Goal: Task Accomplishment & Management: Manage account settings

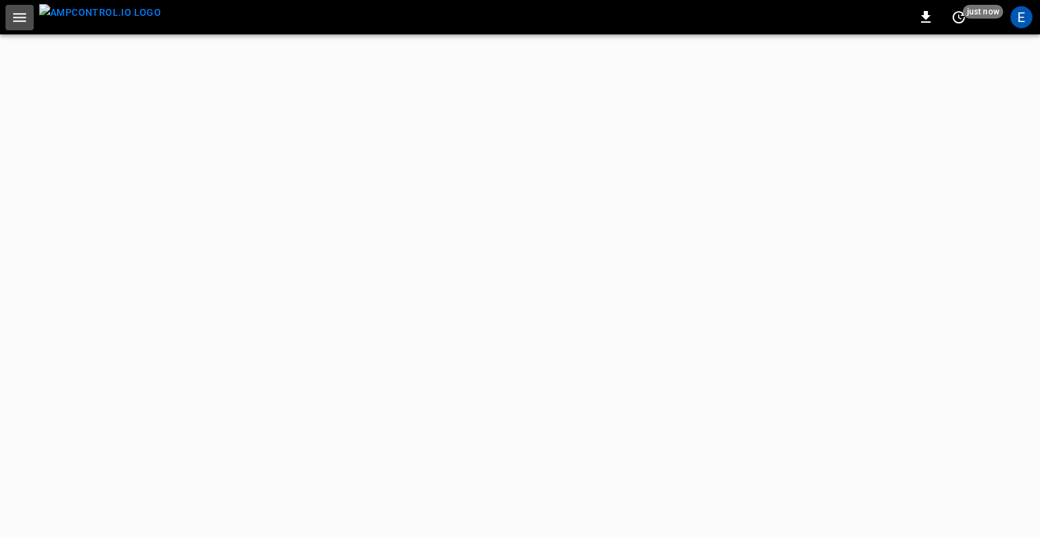
click at [13, 19] on icon "button" at bounding box center [19, 17] width 17 height 17
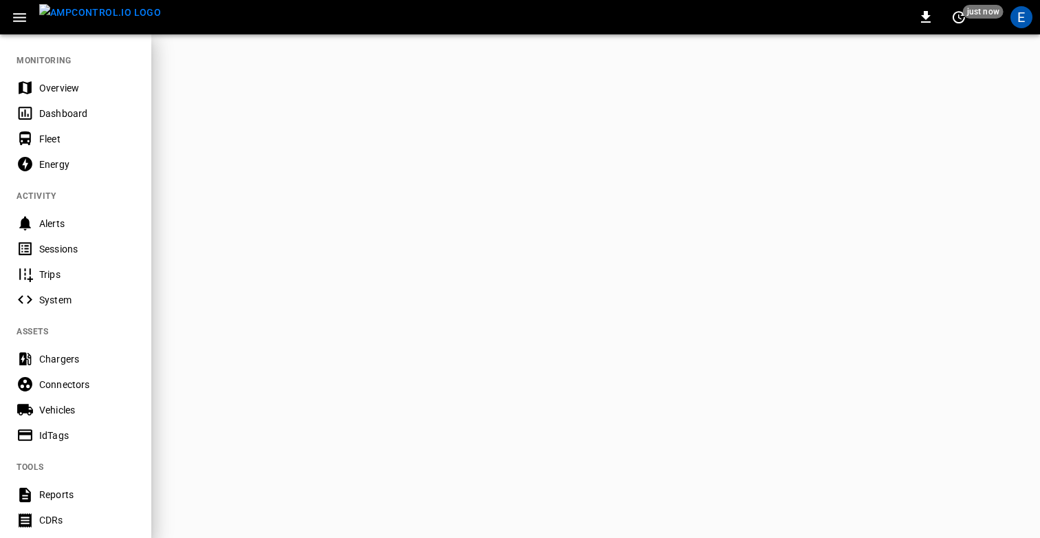
scroll to position [248, 0]
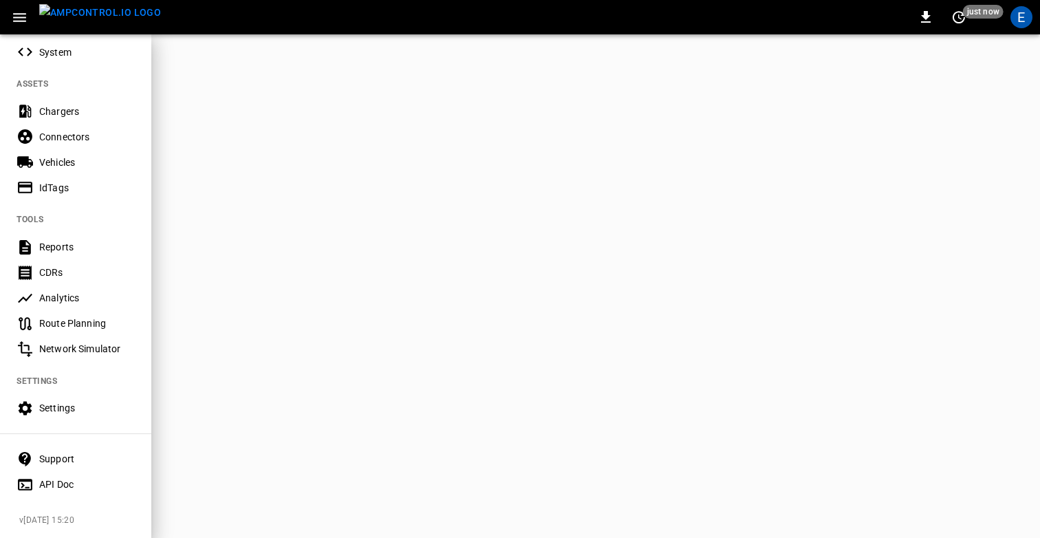
click at [59, 408] on div "Settings" at bounding box center [87, 408] width 96 height 14
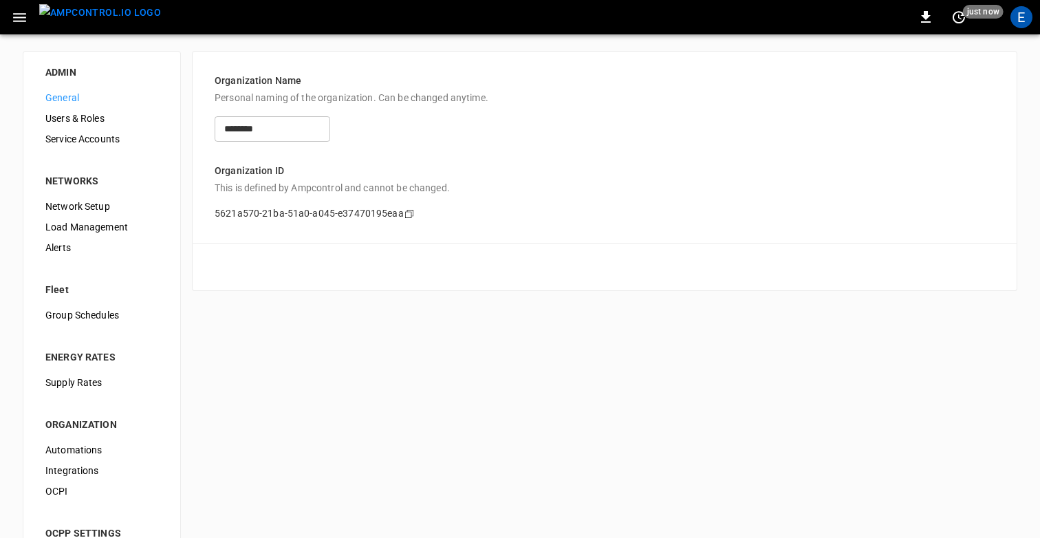
click at [1025, 19] on div "E" at bounding box center [1021, 17] width 22 height 22
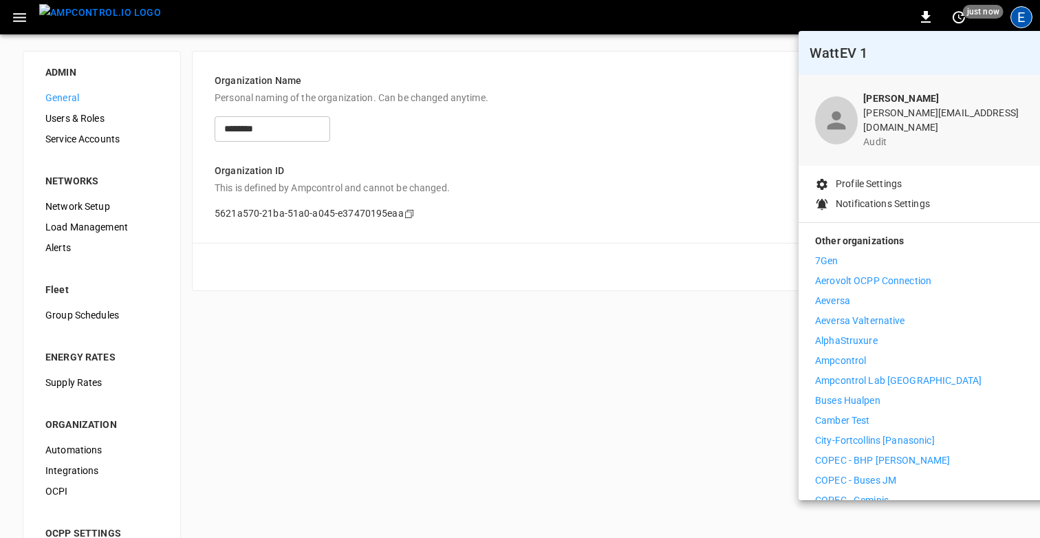
click at [878, 353] on li "Ampcontrol" at bounding box center [941, 360] width 253 height 14
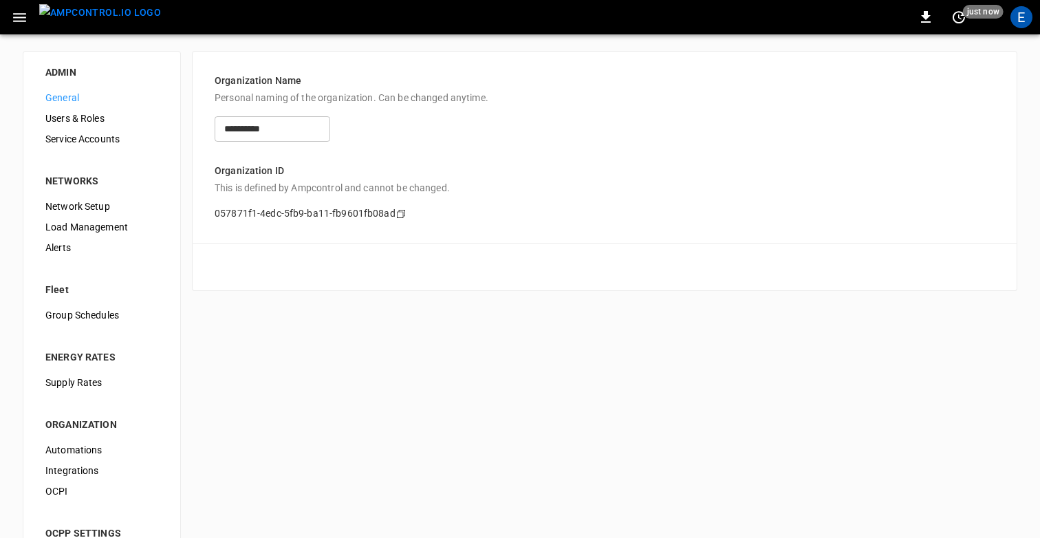
click at [82, 112] on span "Users & Roles" at bounding box center [101, 118] width 113 height 14
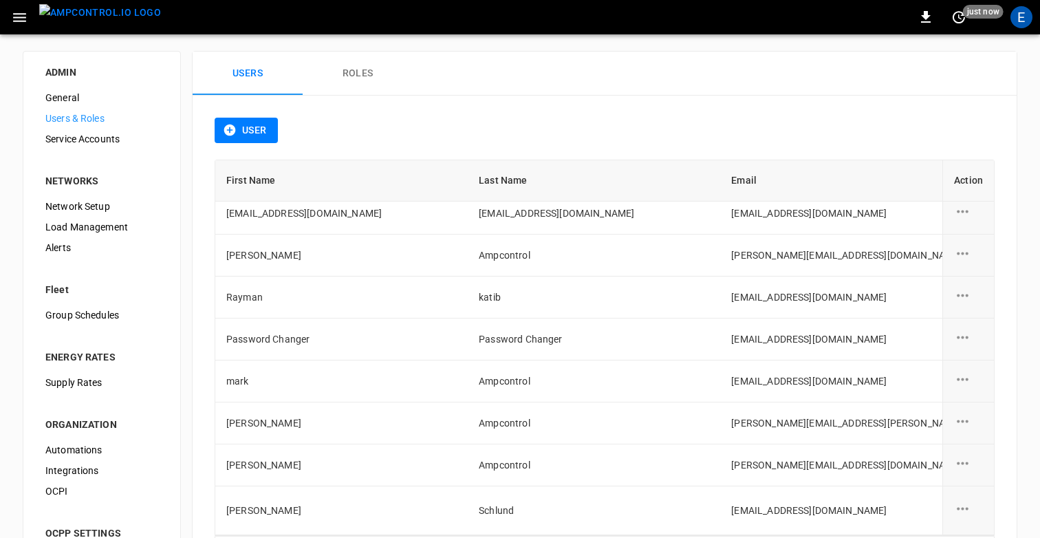
scroll to position [334, 0]
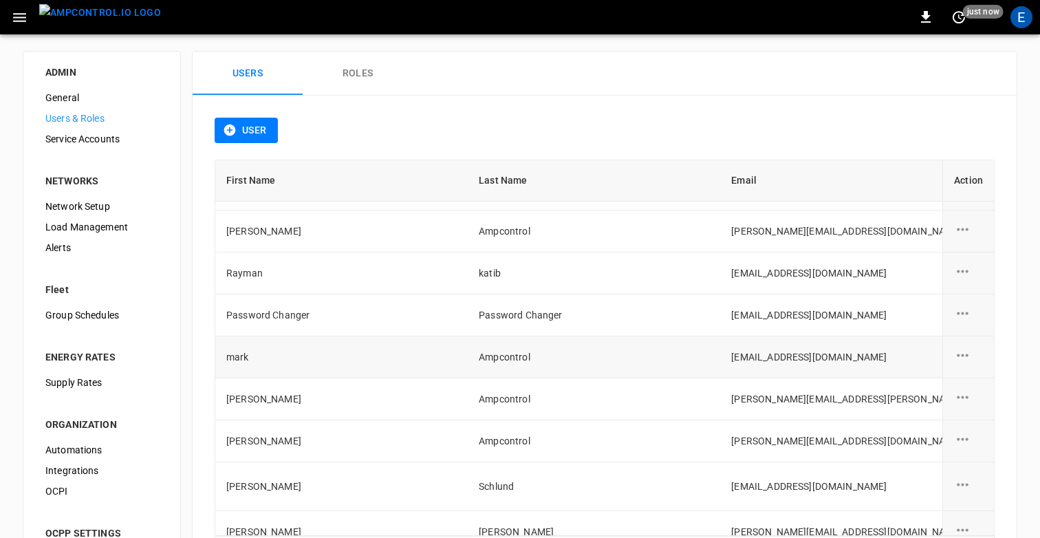
click at [961, 349] on icon "user action options" at bounding box center [962, 355] width 17 height 17
click at [377, 69] on div at bounding box center [520, 269] width 1040 height 538
click at [241, 125] on button "User" at bounding box center [246, 130] width 63 height 25
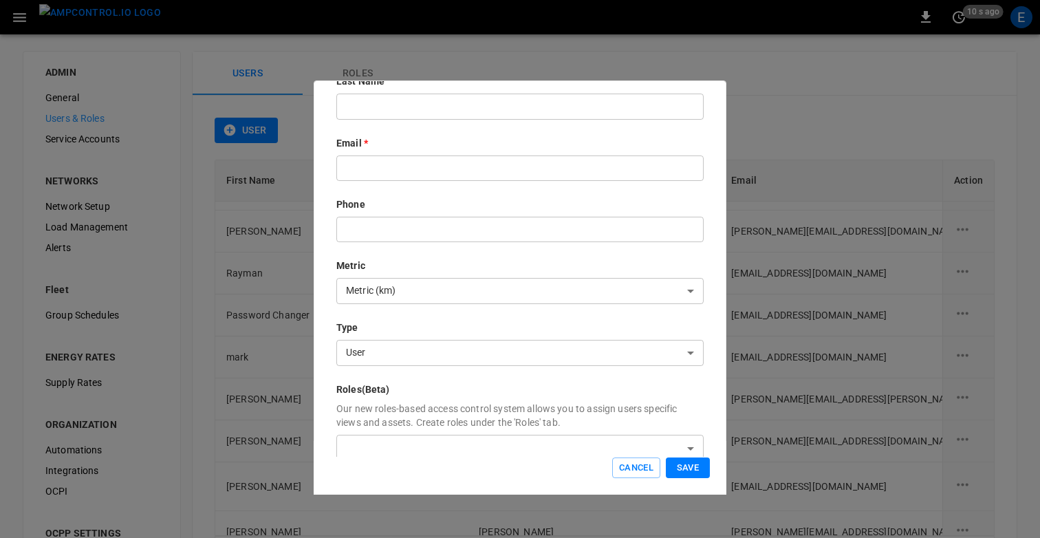
scroll to position [221, 0]
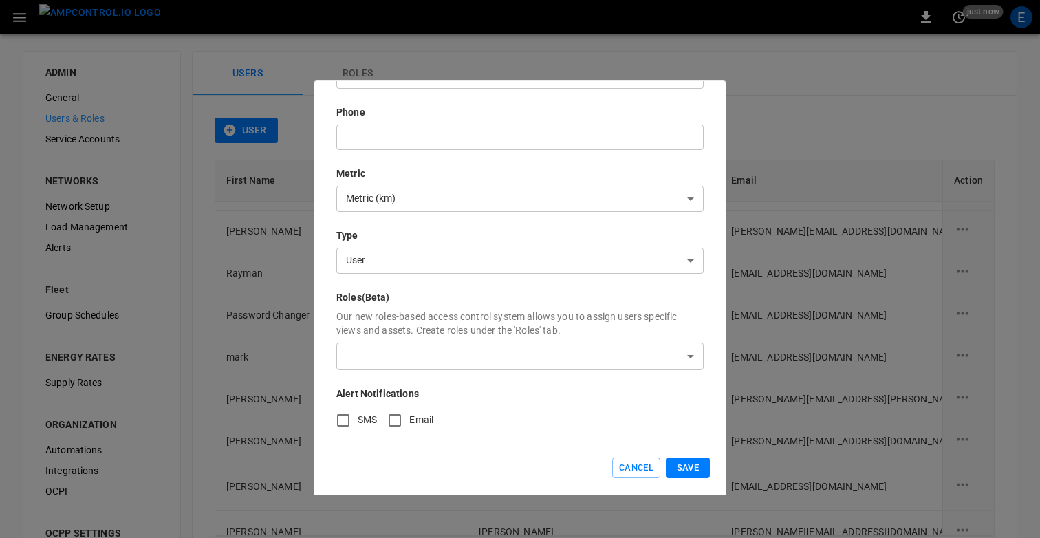
click at [389, 324] on p "Our new roles-based access control system allows you to assign users specific v…" at bounding box center [519, 323] width 367 height 28
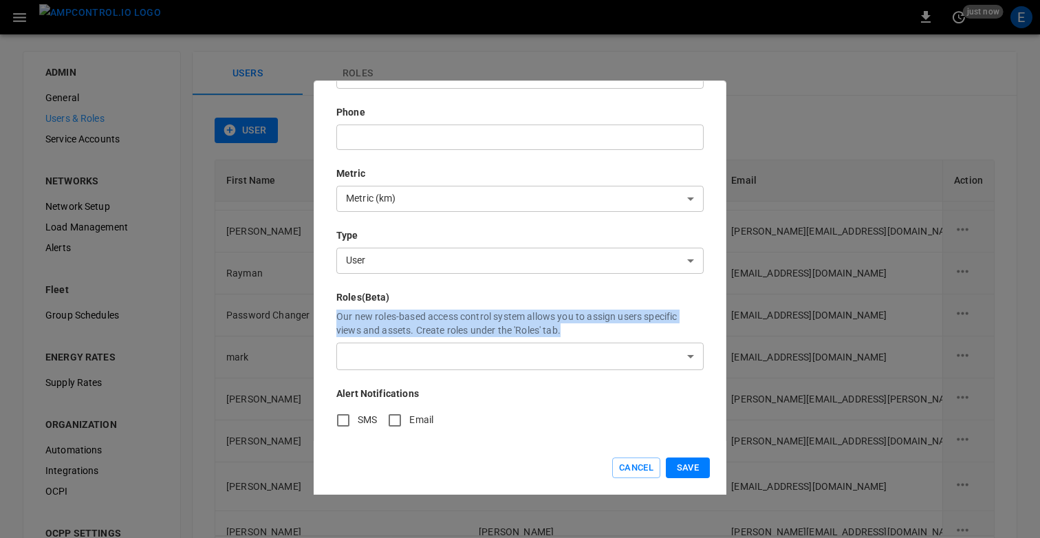
click at [389, 324] on p "Our new roles-based access control system allows you to assign users specific v…" at bounding box center [519, 323] width 367 height 28
copy p "Our new roles-based access control system allows you to assign users specific v…"
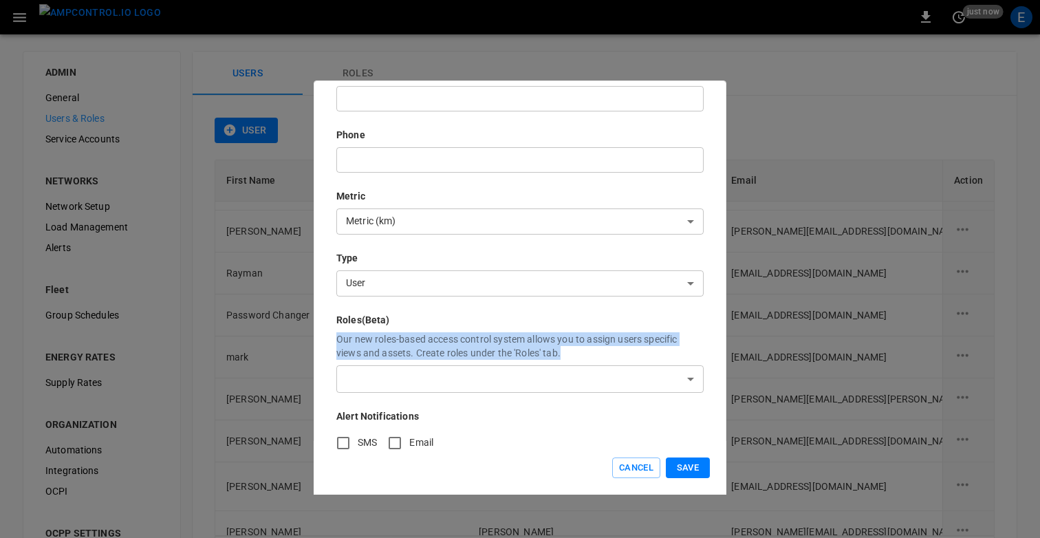
scroll to position [218, 0]
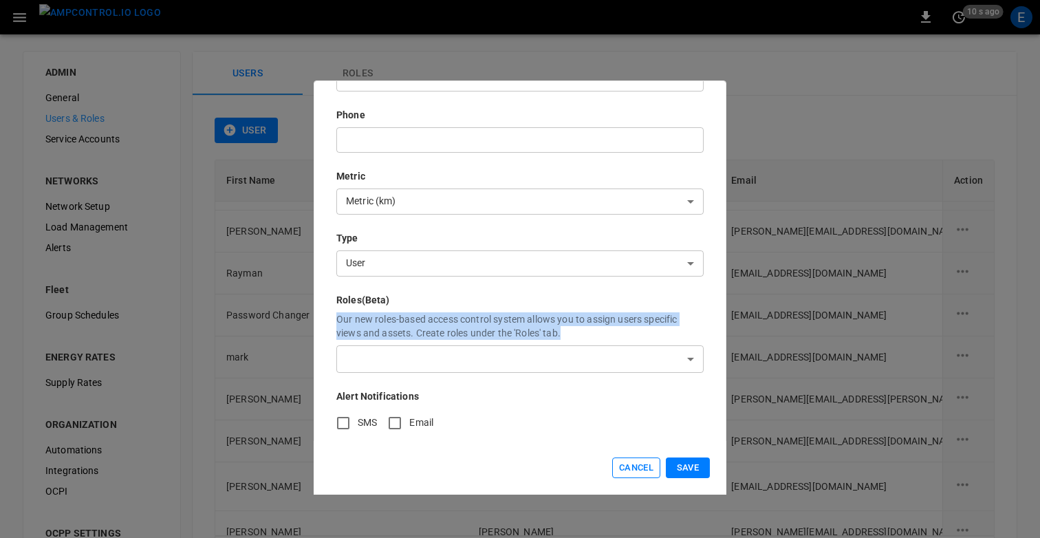
click at [626, 468] on button "Cancel" at bounding box center [636, 467] width 48 height 21
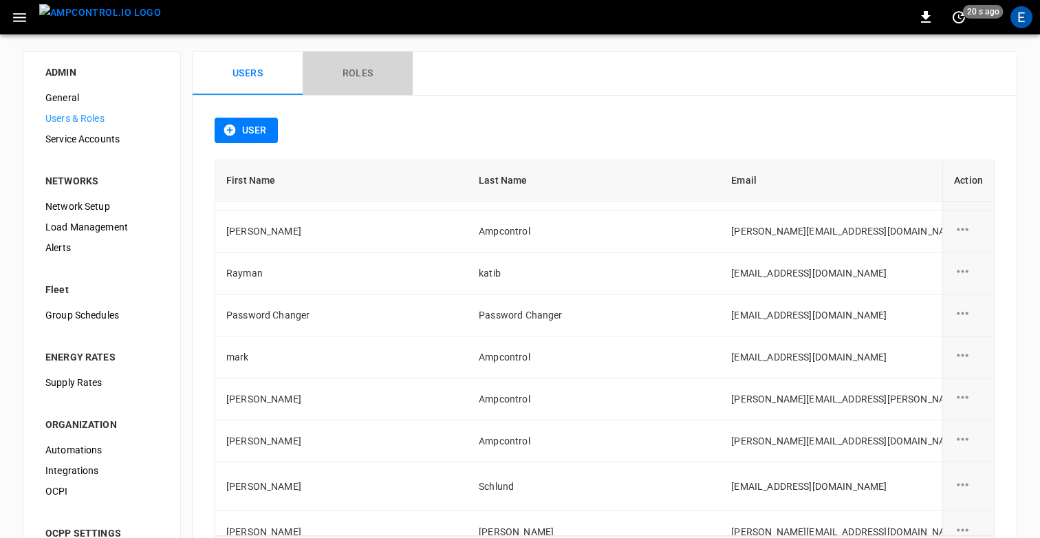
click at [358, 85] on button "Roles" at bounding box center [358, 74] width 110 height 44
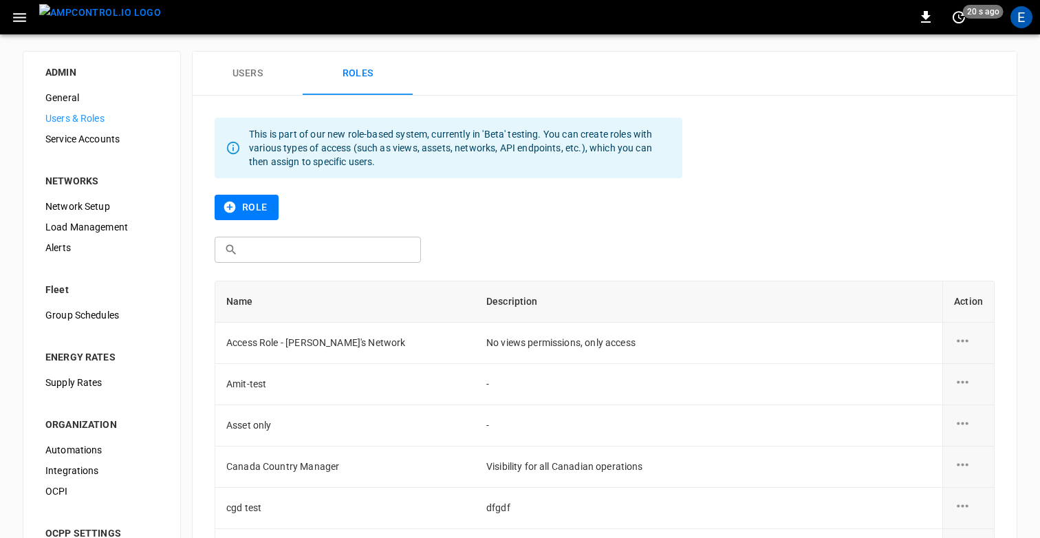
click at [258, 76] on button "Users" at bounding box center [248, 74] width 110 height 44
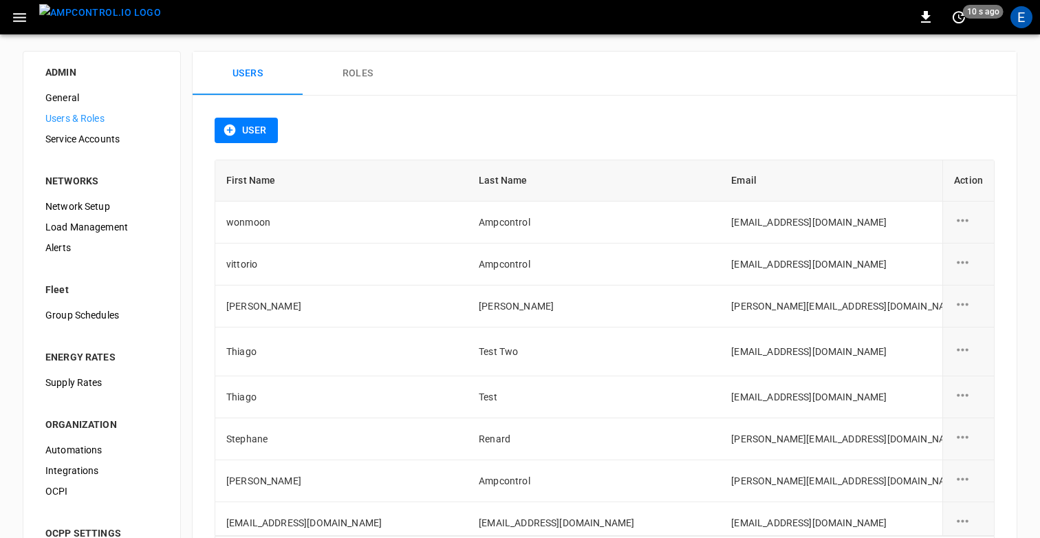
click at [759, 34] on div "ADMIN General Users & Roles Service Accounts NETWORKS Network Setup Load Manage…" at bounding box center [520, 325] width 1040 height 583
